Goal: Information Seeking & Learning: Learn about a topic

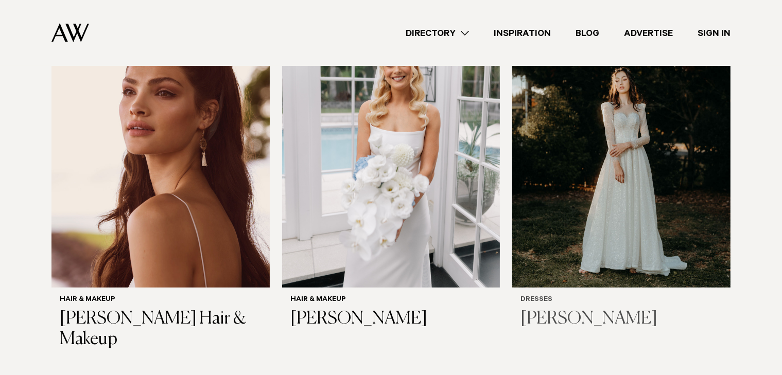
scroll to position [412, 0]
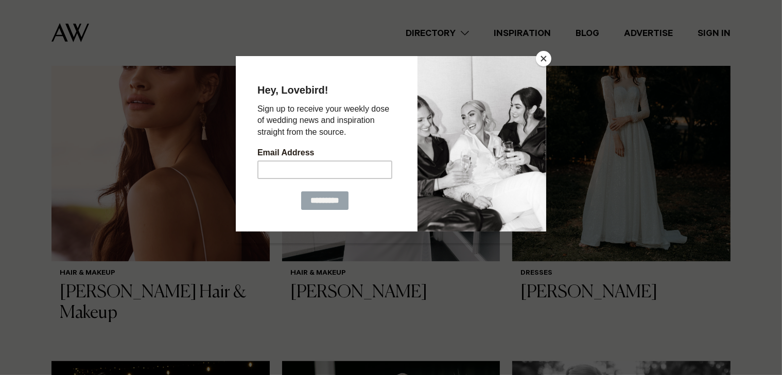
click at [542, 56] on button "Close" at bounding box center [543, 58] width 15 height 15
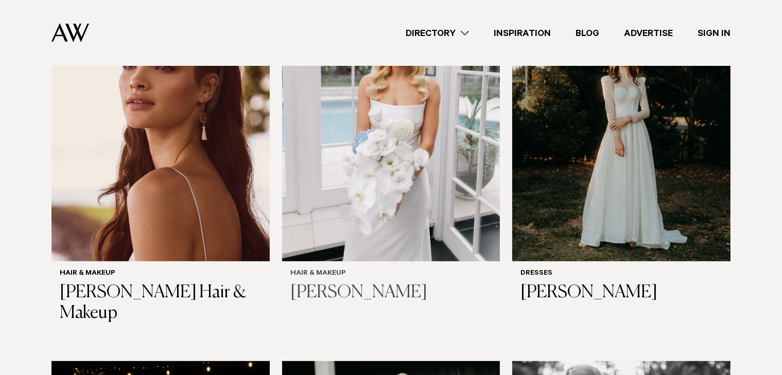
click at [334, 288] on h3 "[PERSON_NAME]" at bounding box center [392, 293] width 202 height 21
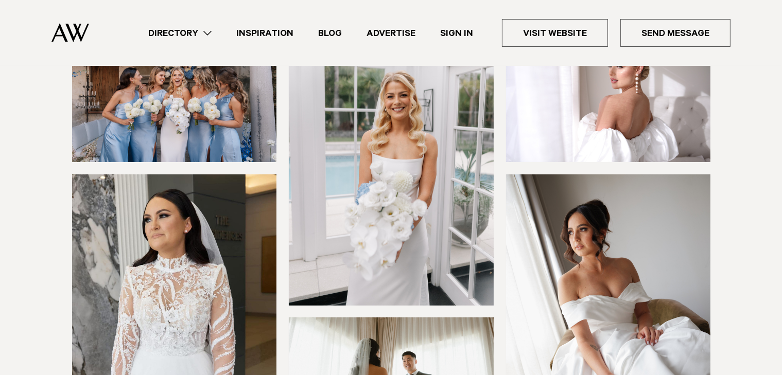
scroll to position [361, 0]
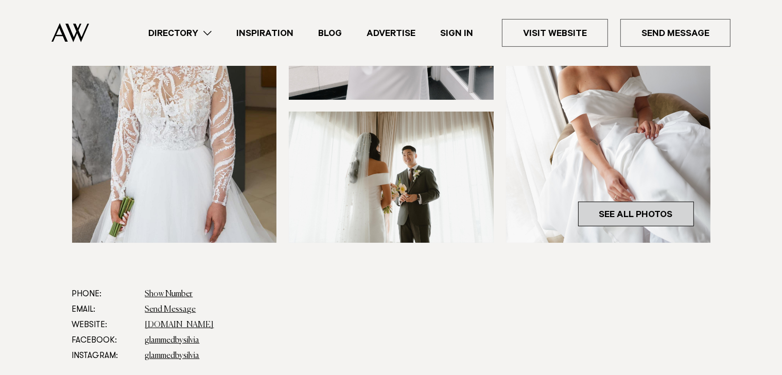
click at [634, 217] on link "See All Photos" at bounding box center [636, 214] width 116 height 25
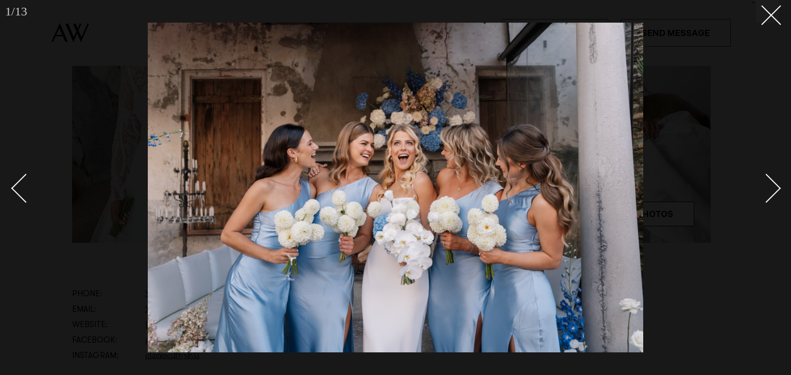
click at [777, 189] on div "Next slide" at bounding box center [766, 188] width 29 height 29
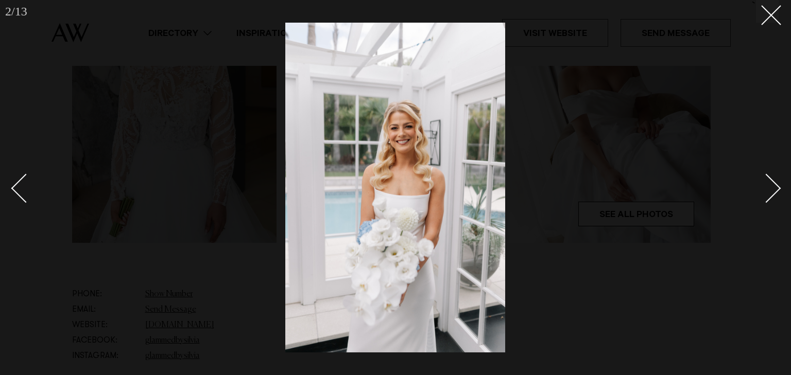
click at [777, 189] on div "Next slide" at bounding box center [766, 188] width 29 height 29
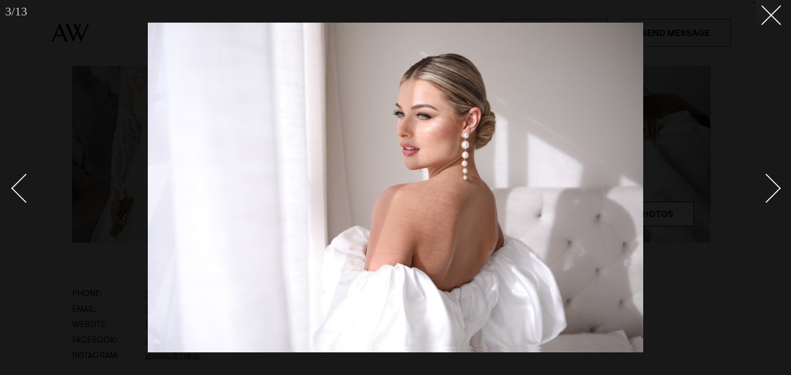
click at [777, 189] on div "Next slide" at bounding box center [766, 188] width 29 height 29
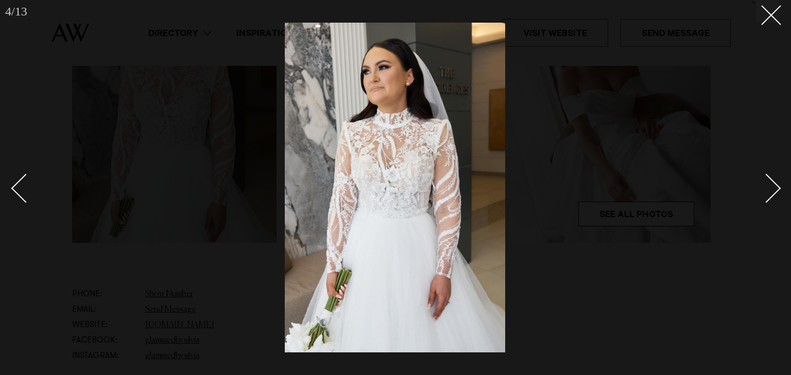
click at [777, 189] on div "Next slide" at bounding box center [766, 188] width 29 height 29
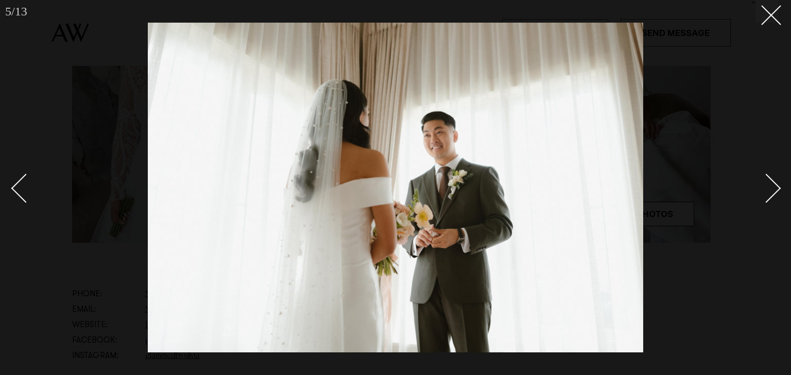
click at [777, 189] on div "Next slide" at bounding box center [766, 188] width 29 height 29
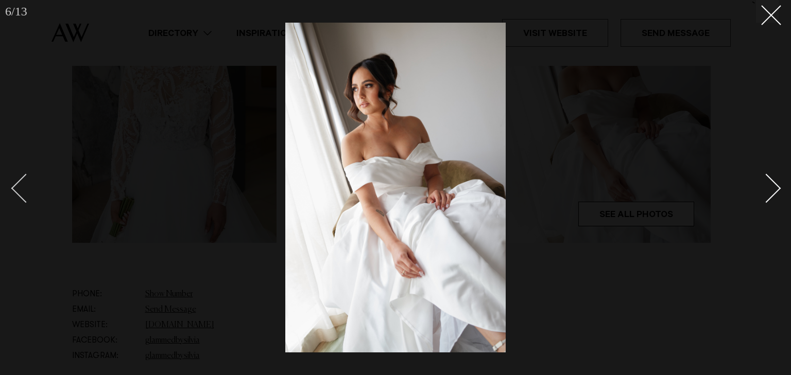
click at [10, 191] on div at bounding box center [395, 187] width 791 height 375
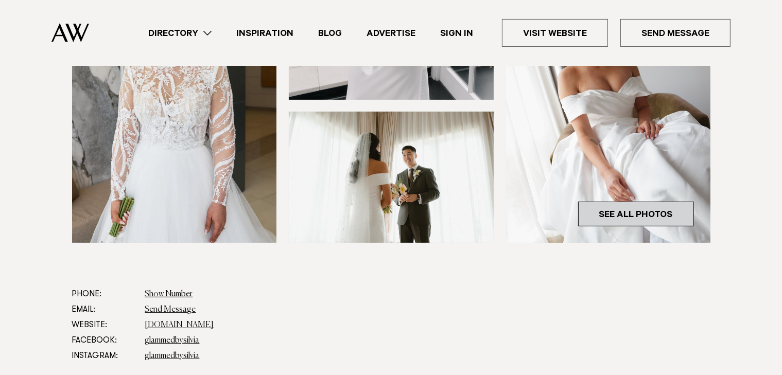
click at [622, 213] on link "See All Photos" at bounding box center [636, 214] width 116 height 25
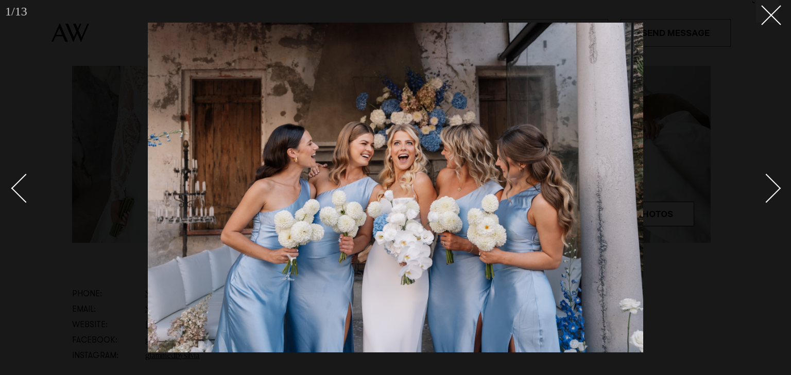
click at [771, 188] on div "Next slide" at bounding box center [766, 188] width 29 height 29
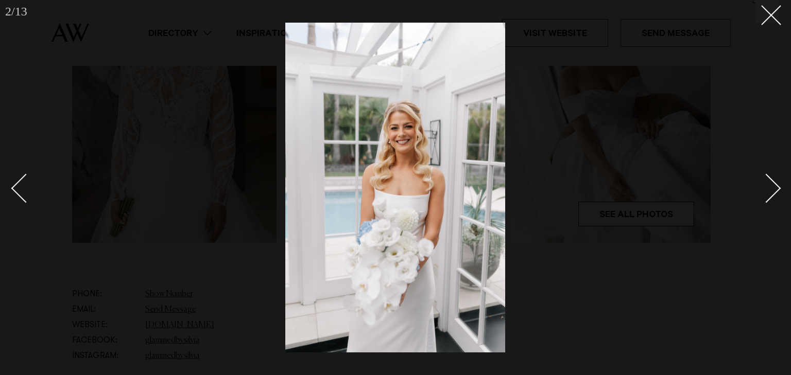
click at [771, 188] on div "Next slide" at bounding box center [766, 188] width 29 height 29
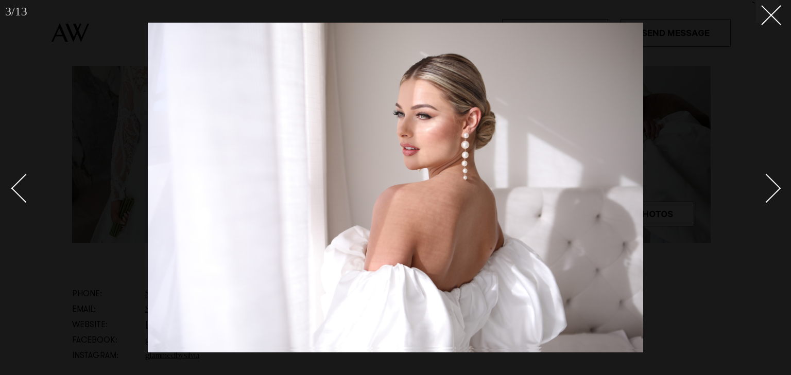
click at [771, 188] on div "Next slide" at bounding box center [766, 188] width 29 height 29
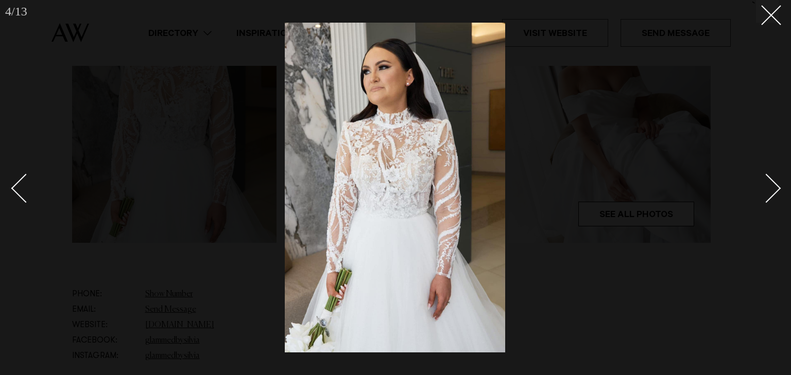
click at [771, 188] on div "Next slide" at bounding box center [766, 188] width 29 height 29
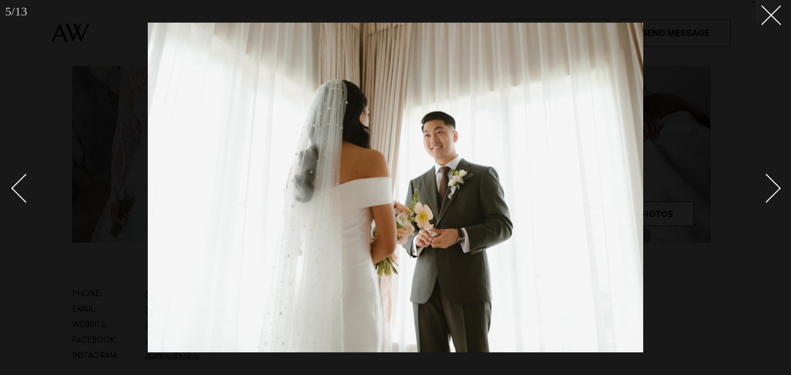
click at [771, 188] on div "Next slide" at bounding box center [766, 188] width 29 height 29
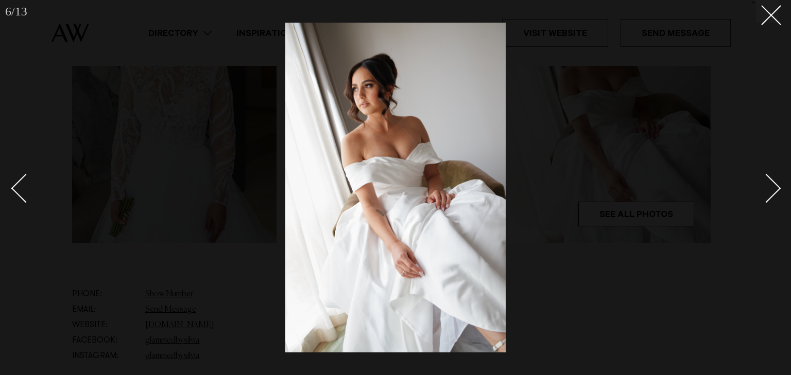
click at [771, 188] on div "Next slide" at bounding box center [766, 188] width 29 height 29
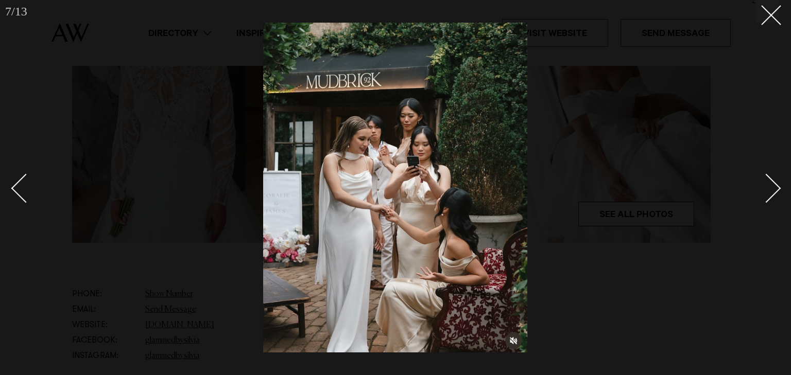
click at [771, 188] on div "Next slide" at bounding box center [766, 188] width 29 height 29
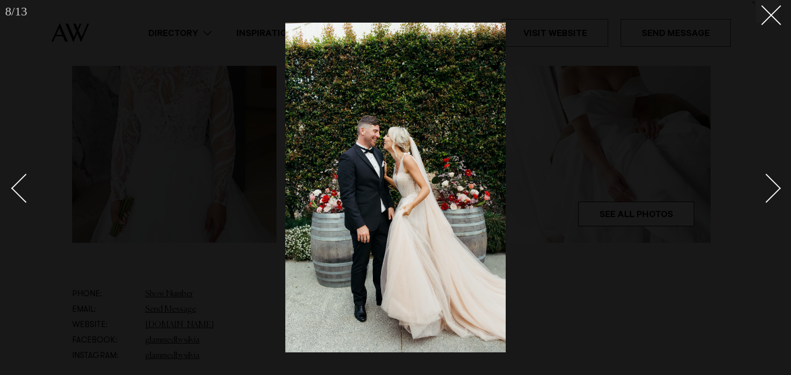
click at [771, 188] on div "Next slide" at bounding box center [766, 188] width 29 height 29
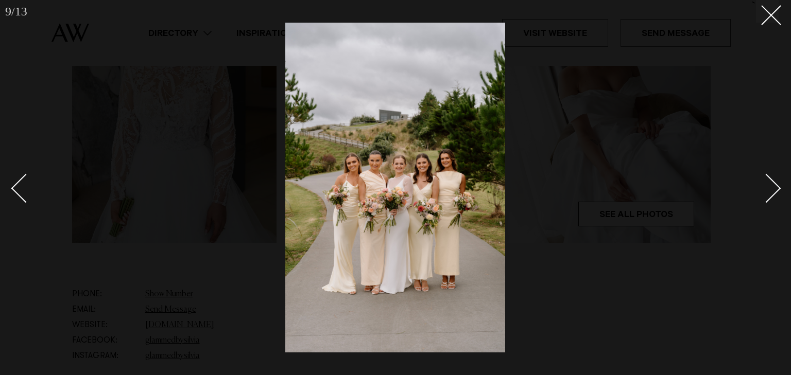
click at [771, 188] on div "Next slide" at bounding box center [766, 188] width 29 height 29
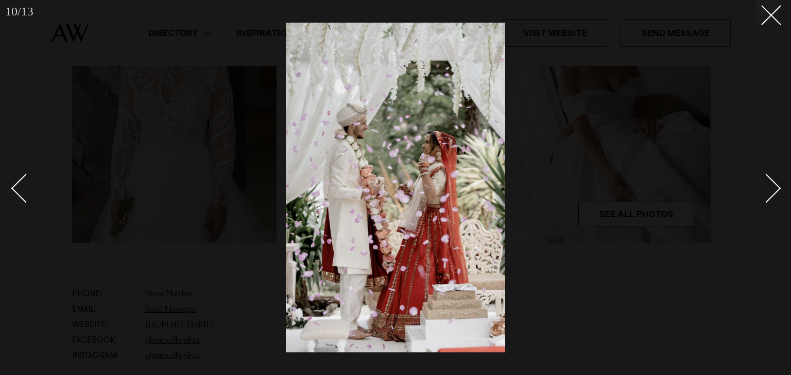
click at [771, 188] on div "Next slide" at bounding box center [766, 188] width 29 height 29
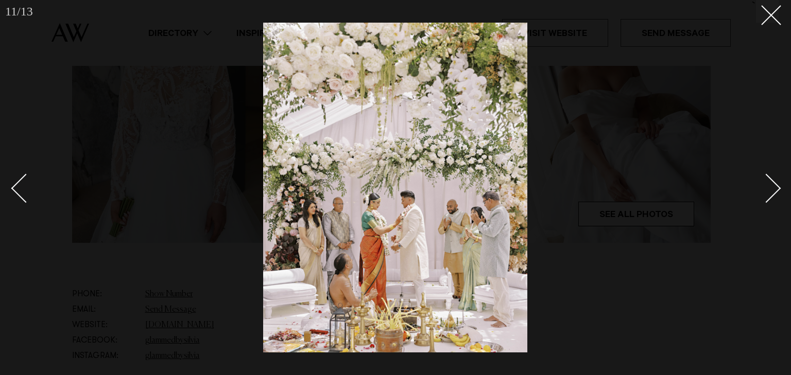
click at [771, 188] on div "Next slide" at bounding box center [766, 188] width 29 height 29
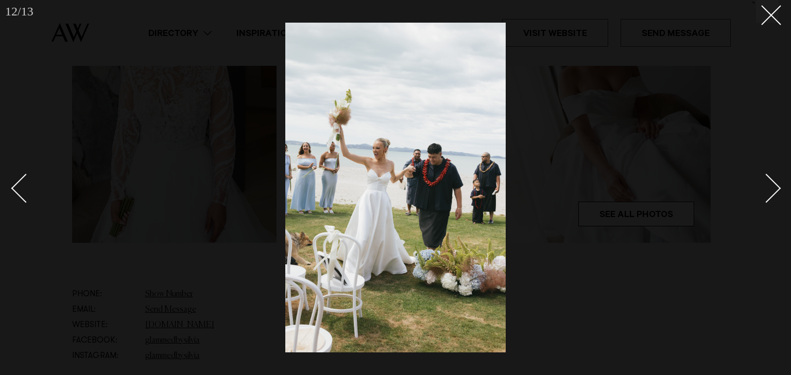
click at [771, 188] on div "Next slide" at bounding box center [766, 188] width 29 height 29
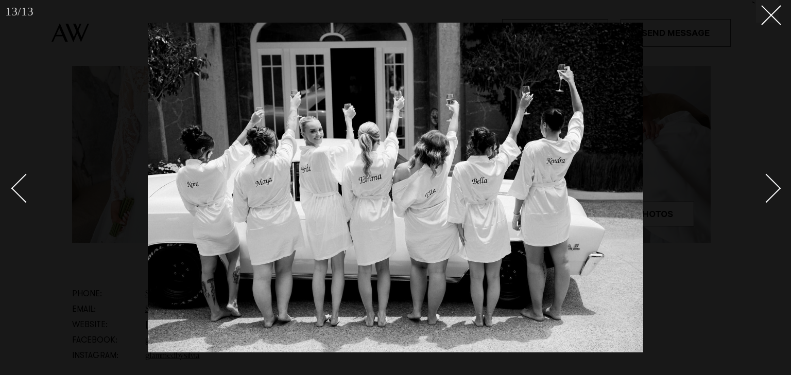
click at [771, 188] on div "Next slide" at bounding box center [766, 188] width 29 height 29
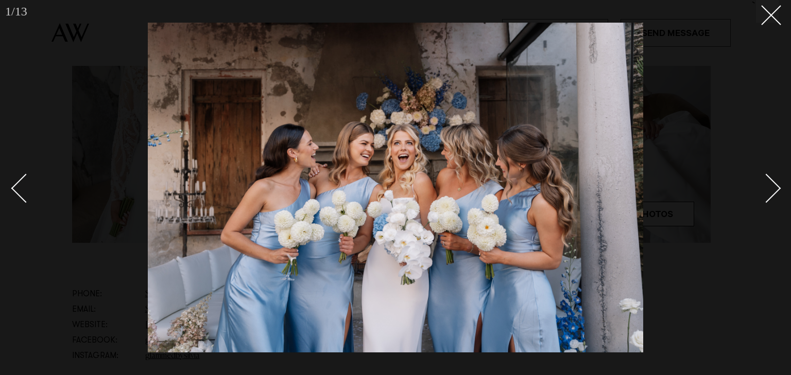
click at [771, 187] on div "Next slide" at bounding box center [766, 188] width 29 height 29
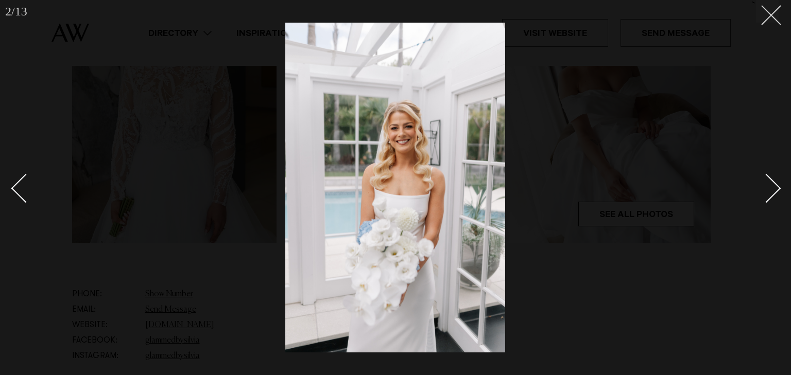
click at [769, 18] on line at bounding box center [771, 15] width 19 height 19
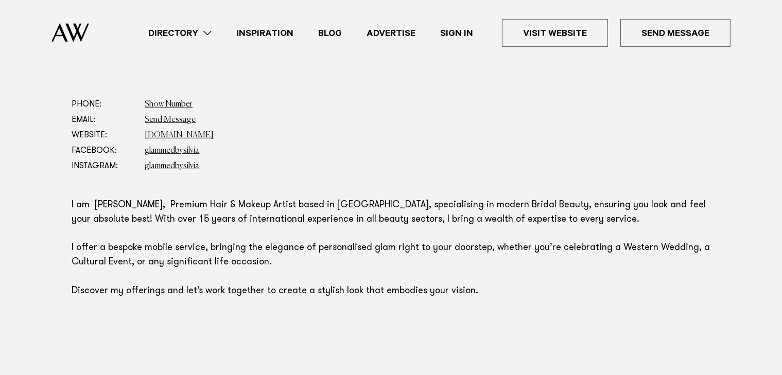
scroll to position [567, 0]
